Goal: Find specific page/section: Find specific page/section

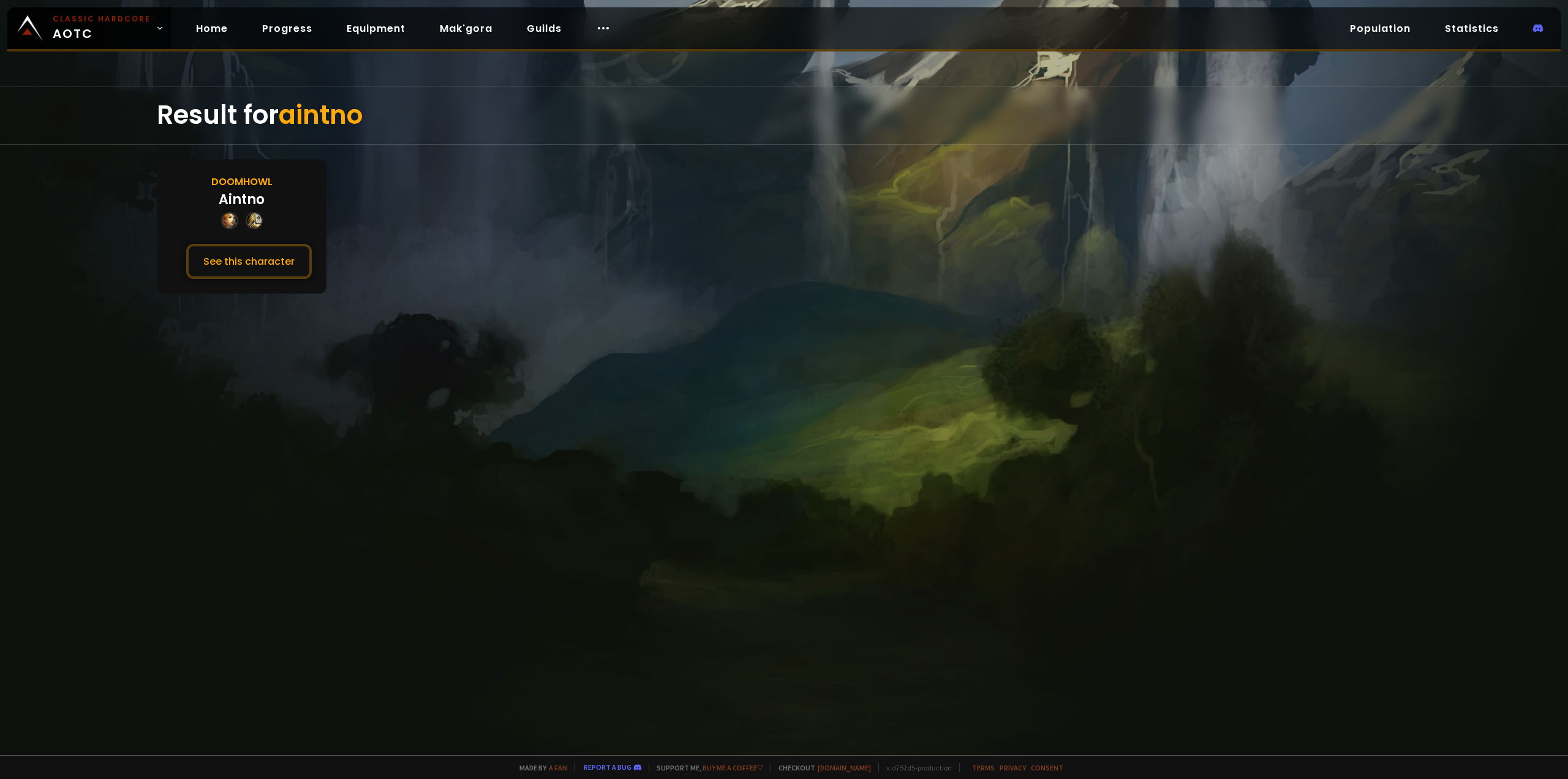
drag, startPoint x: 686, startPoint y: 358, endPoint x: 694, endPoint y: 357, distance: 8.1
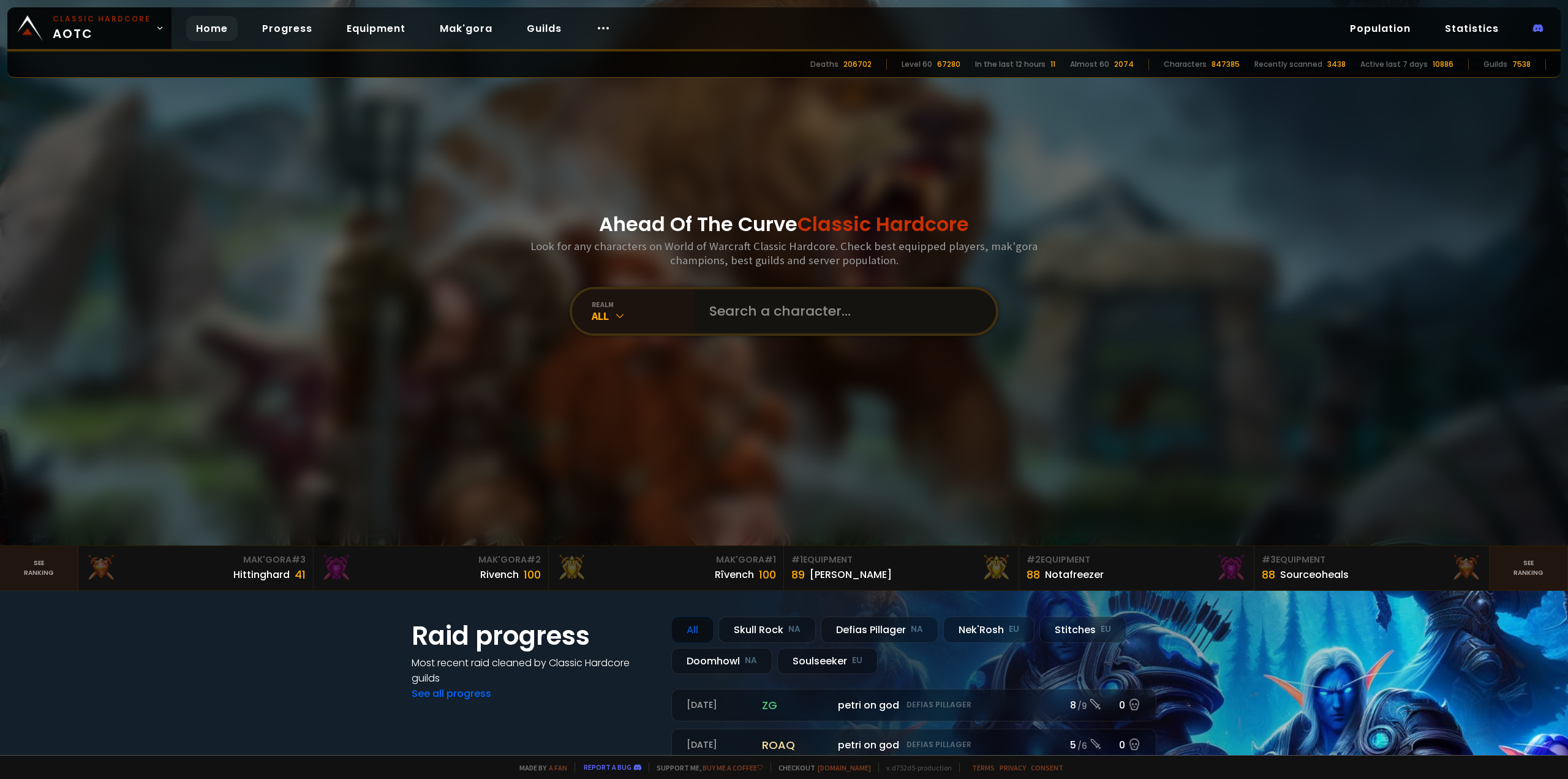
click at [726, 292] on input "text" at bounding box center [841, 311] width 279 height 44
type input "Palgal"
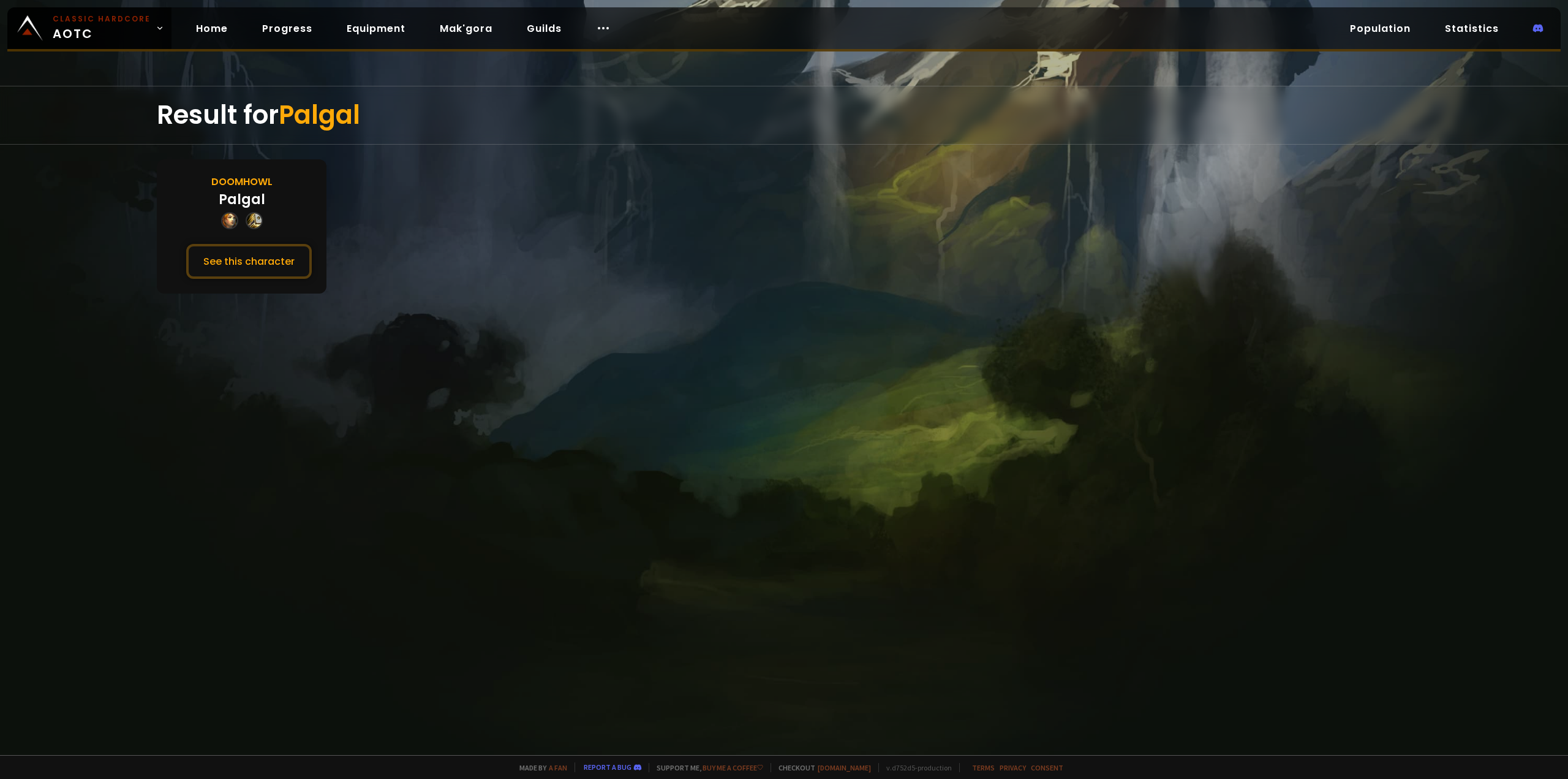
drag, startPoint x: 254, startPoint y: 269, endPoint x: 167, endPoint y: 275, distance: 87.2
click at [254, 269] on button "See this character" at bounding box center [248, 261] width 126 height 35
